Goal: Transaction & Acquisition: Purchase product/service

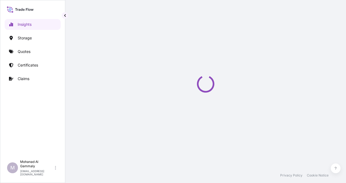
select select "2025"
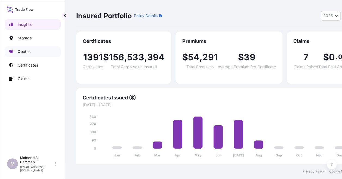
click at [26, 52] on p "Quotes" at bounding box center [24, 51] width 13 height 5
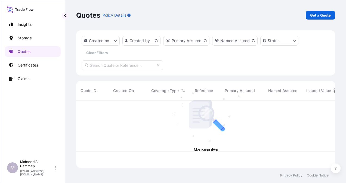
scroll to position [66, 254]
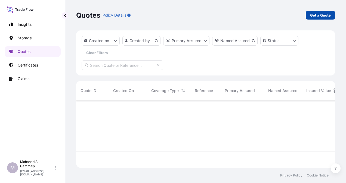
click at [319, 16] on p "Get a Quote" at bounding box center [320, 14] width 21 height 5
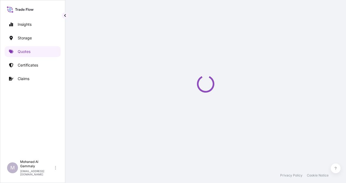
select select "Water"
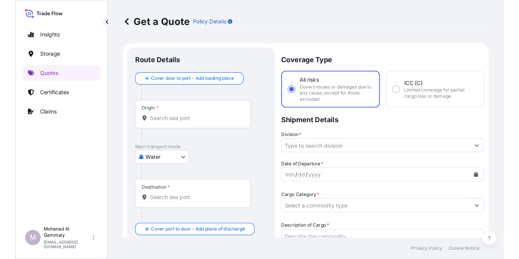
scroll to position [9, 0]
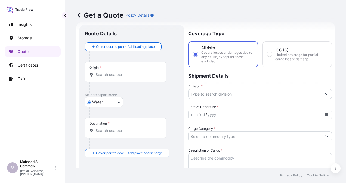
click at [137, 71] on div "Origin *" at bounding box center [126, 72] width 82 height 20
click at [137, 72] on input "Origin *" at bounding box center [127, 74] width 64 height 5
click at [104, 77] on input "Origin * Please select an origin" at bounding box center [127, 74] width 64 height 5
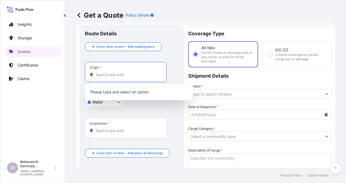
paste input "[GEOGRAPHIC_DATA]"
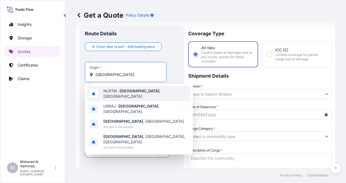
click at [109, 91] on span "NLRTM - [GEOGRAPHIC_DATA] , [GEOGRAPHIC_DATA]" at bounding box center [145, 93] width 85 height 11
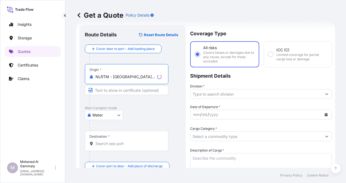
type input "NLRTM - [GEOGRAPHIC_DATA], [GEOGRAPHIC_DATA]"
click at [108, 139] on div "Destination *" at bounding box center [126, 141] width 82 height 20
click at [108, 141] on input "Destination *" at bounding box center [127, 143] width 64 height 5
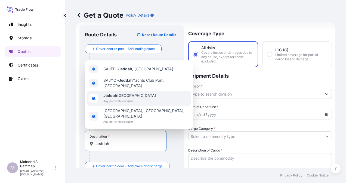
click at [109, 104] on span "Any port in this location" at bounding box center [129, 100] width 53 height 5
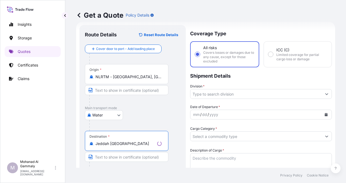
type input "Jeddah [GEOGRAPHIC_DATA]"
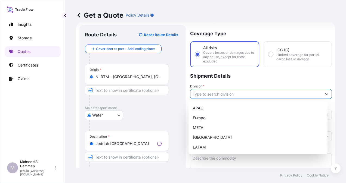
click at [225, 96] on input "Division *" at bounding box center [255, 94] width 131 height 10
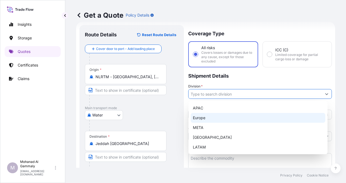
click at [205, 115] on div "Europe" at bounding box center [257, 118] width 134 height 10
type input "Europe"
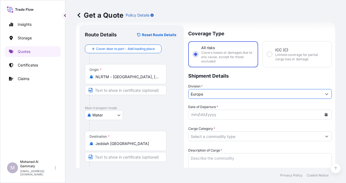
click at [205, 114] on div "dd" at bounding box center [202, 114] width 6 height 7
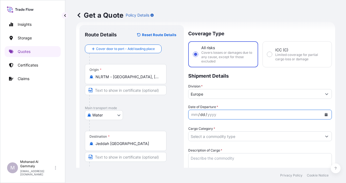
click at [205, 114] on div "dd" at bounding box center [202, 114] width 6 height 7
click at [323, 112] on button "Calendar" at bounding box center [325, 114] width 9 height 9
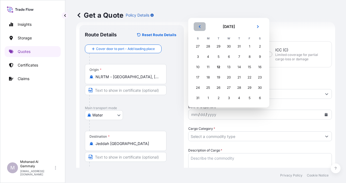
click at [201, 26] on button "Previous" at bounding box center [199, 26] width 12 height 9
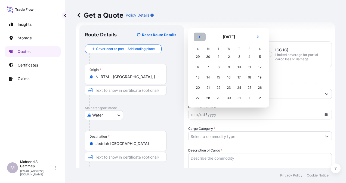
click at [198, 38] on icon "Previous" at bounding box center [199, 36] width 3 height 3
click at [259, 89] on div "28" at bounding box center [260, 88] width 10 height 10
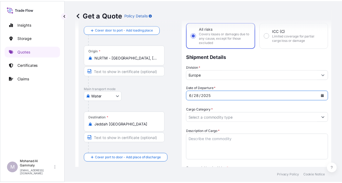
scroll to position [36, 0]
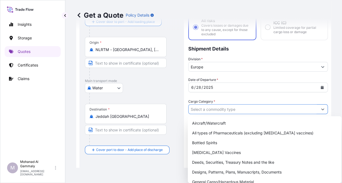
click at [239, 111] on input "Cargo Category *" at bounding box center [252, 109] width 129 height 10
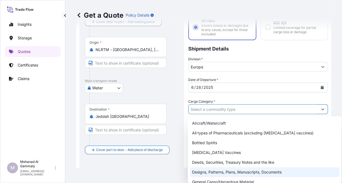
scroll to position [27, 0]
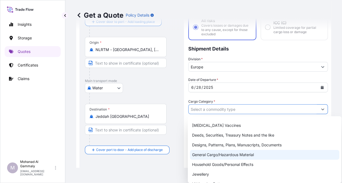
click at [208, 158] on div "General Cargo/Hazardous Material" at bounding box center [264, 155] width 149 height 10
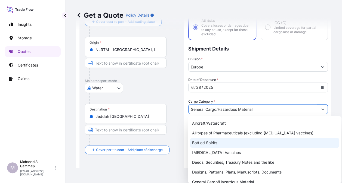
click at [225, 138] on div "Bottled Spirits" at bounding box center [264, 143] width 149 height 10
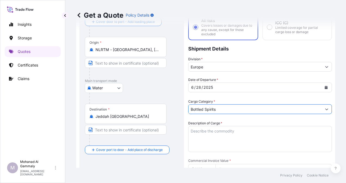
click at [218, 110] on input "Bottled Spirits" at bounding box center [254, 109] width 133 height 10
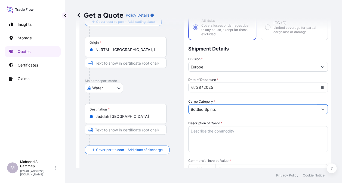
click at [323, 109] on form "Route Details Reset Route Details Cover door to port - Add loading place Place …" at bounding box center [203, 186] width 255 height 382
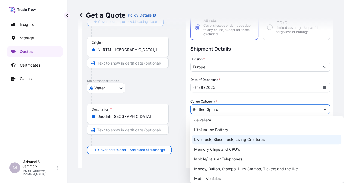
scroll to position [54, 0]
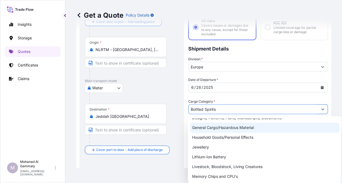
click at [237, 130] on div "General Cargo/Hazardous Material" at bounding box center [264, 128] width 149 height 10
type input "General Cargo/Hazardous Material"
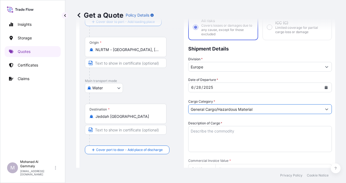
click at [215, 134] on textarea "Description of Cargo *" at bounding box center [259, 139] width 143 height 26
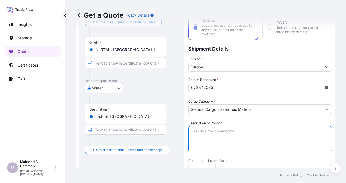
paste textarea "HORN LOUDSPEAKER"
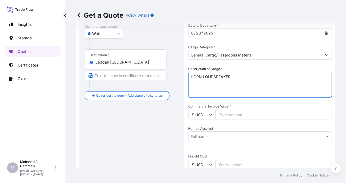
scroll to position [117, 0]
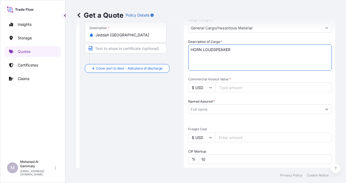
type textarea "HORN LOUDSPEAKER"
click at [222, 85] on input "Commercial Invoice Value *" at bounding box center [273, 88] width 116 height 10
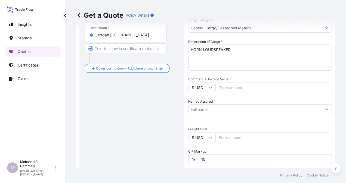
paste input "6.76"
click at [234, 87] on input "6.76" at bounding box center [273, 88] width 116 height 10
type input "6"
type input "6761.08"
click at [237, 109] on input "Named Assured *" at bounding box center [252, 109] width 129 height 10
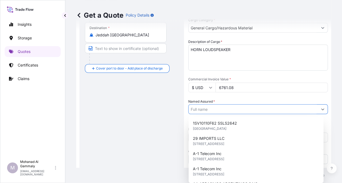
click at [243, 96] on div "Date of Departure * 6 / 28 / 2025 Cargo Category * General Cargo/Hazardous Mate…" at bounding box center [257, 123] width 139 height 255
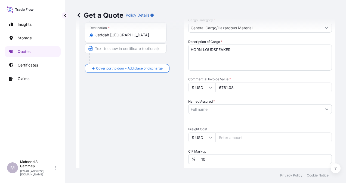
click at [222, 159] on input "10" at bounding box center [265, 159] width 133 height 10
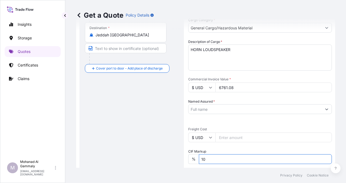
type input "1"
type input "0"
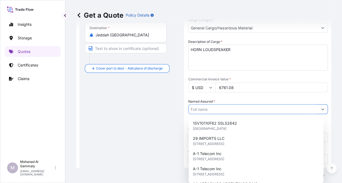
click at [227, 110] on input "Named Assured *" at bounding box center [252, 109] width 129 height 10
paste input "Anixter Saudi Arabia Limited"
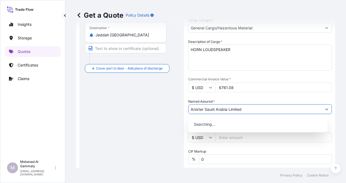
type input "Anixter Saudi Arabia Limited"
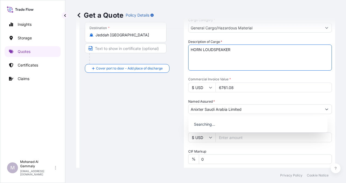
click at [252, 58] on textarea "HORN LOUDSPEAKER" at bounding box center [259, 58] width 143 height 26
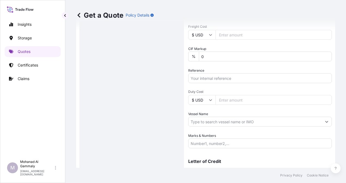
scroll to position [244, 0]
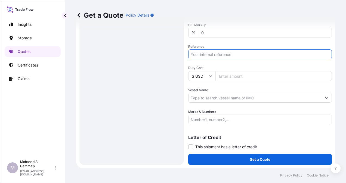
click at [203, 52] on input "Reference" at bounding box center [259, 54] width 143 height 10
paste input "PO # 300-E02016-40J V1 FCA SEA | JOB # 5737"
click at [284, 56] on input "PO # 300-E02016-40J V1 FCA SEA | JOB # 5737 //" at bounding box center [259, 54] width 143 height 10
paste input "3215236078"
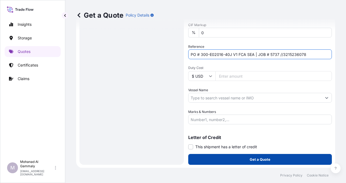
type input "PO # 300-E02016-40J V1 FCA SEA | JOB # 5737 //3215236078"
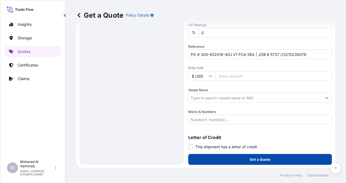
click at [255, 156] on button "Get a Quote" at bounding box center [259, 159] width 143 height 11
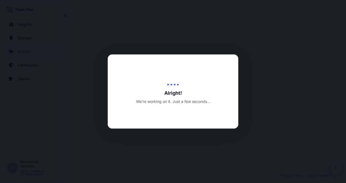
select select "Water"
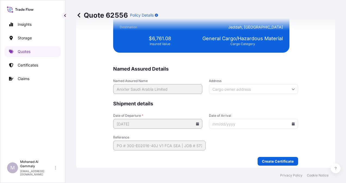
scroll to position [1332, 0]
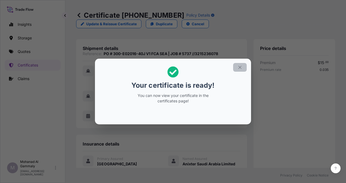
click at [238, 67] on icon "button" at bounding box center [239, 67] width 5 height 5
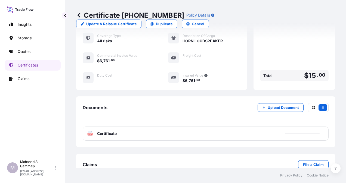
scroll to position [146, 0]
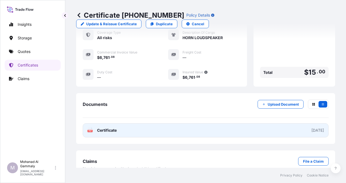
click at [112, 128] on span "Certificate" at bounding box center [107, 130] width 20 height 5
